Goal: Navigation & Orientation: Understand site structure

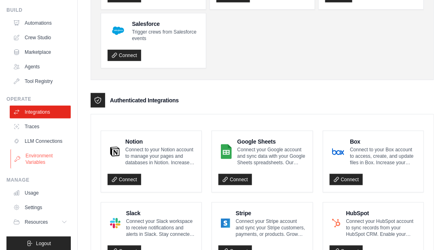
scroll to position [34, 0]
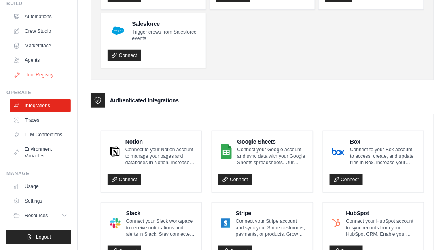
click at [42, 72] on link "Tool Registry" at bounding box center [41, 74] width 61 height 13
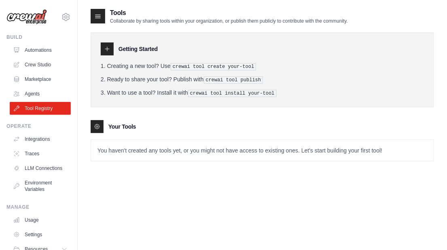
click at [109, 49] on icon at bounding box center [107, 49] width 6 height 6
click at [129, 49] on h3 "Getting Started" at bounding box center [138, 49] width 39 height 8
click at [96, 128] on icon at bounding box center [97, 126] width 6 height 6
click at [210, 78] on pre "crewai tool publish" at bounding box center [234, 80] width 60 height 7
click at [45, 49] on link "Automations" at bounding box center [41, 50] width 61 height 13
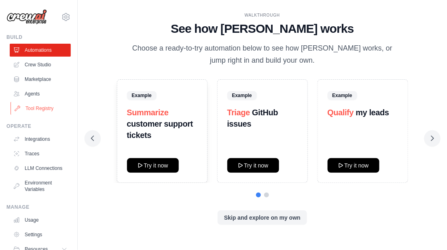
scroll to position [34, 0]
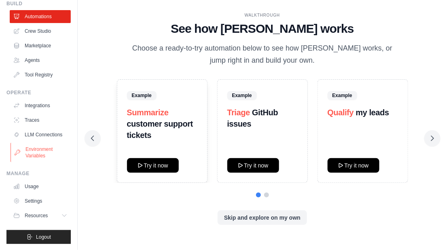
click at [38, 156] on link "Environment Variables" at bounding box center [41, 152] width 61 height 19
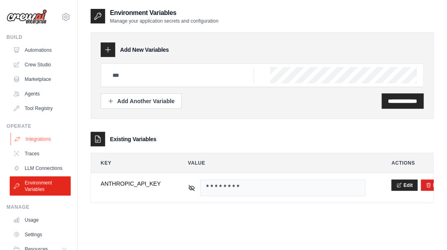
click at [39, 139] on link "Integrations" at bounding box center [41, 139] width 61 height 13
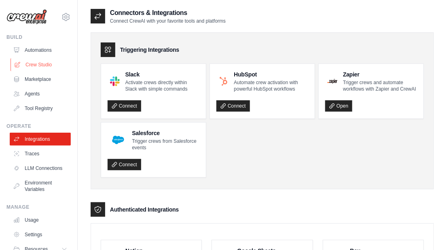
click at [44, 65] on link "Crew Studio" at bounding box center [41, 64] width 61 height 13
